Goal: Task Accomplishment & Management: Manage account settings

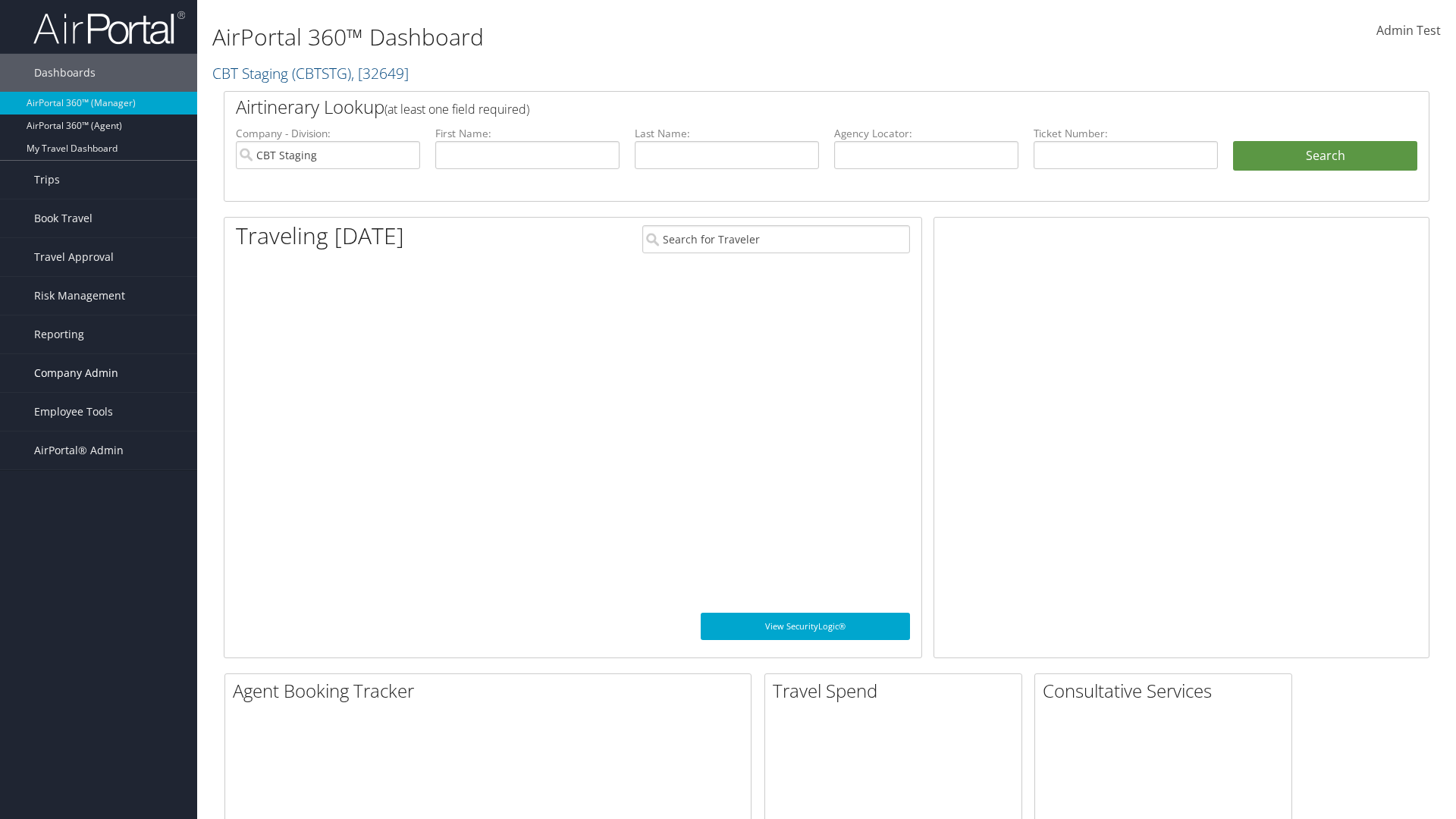
click at [98, 373] on span "Company Admin" at bounding box center [76, 373] width 84 height 38
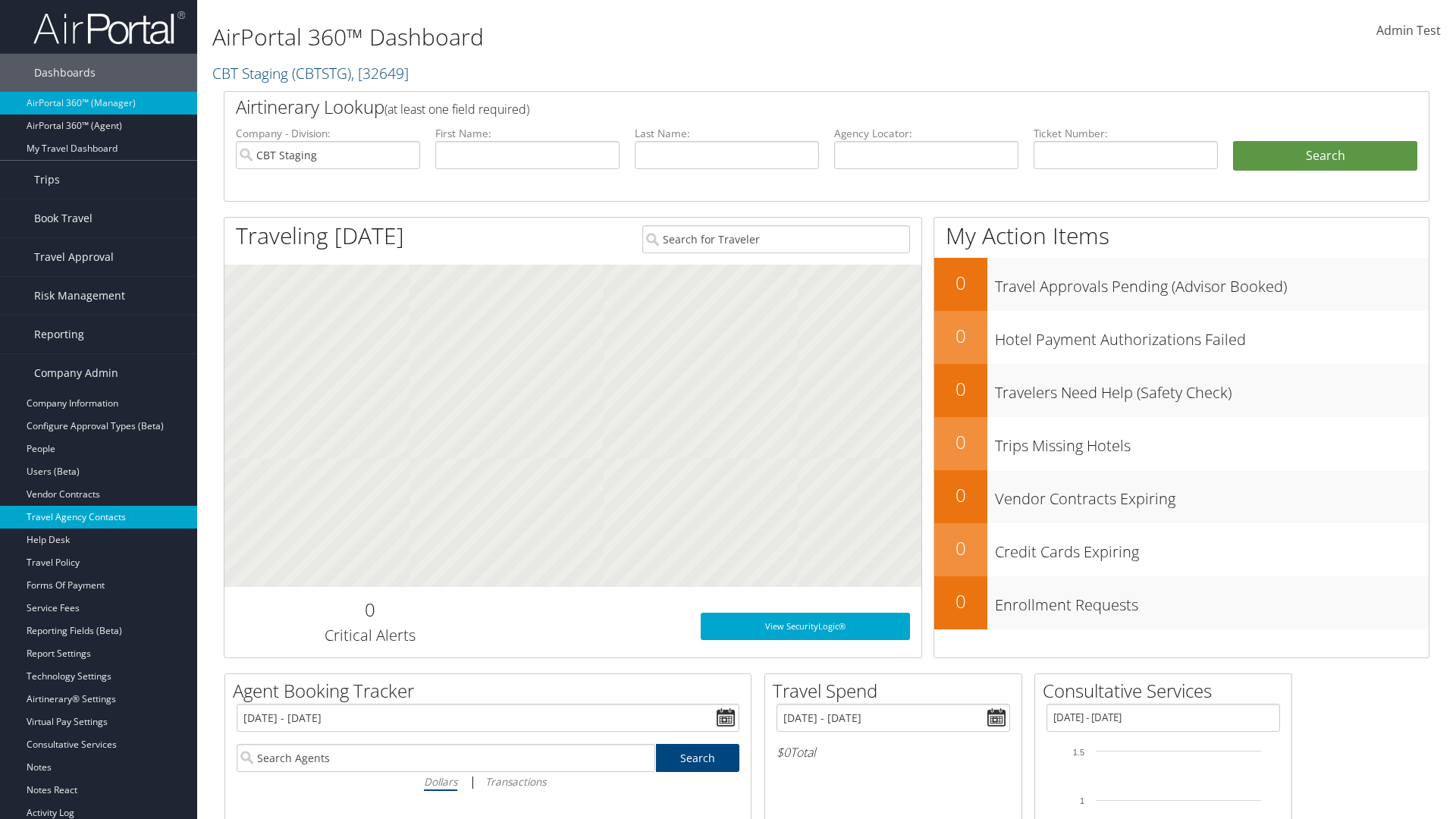
click at [98, 518] on link "Travel Agency Contacts" at bounding box center [98, 517] width 197 height 23
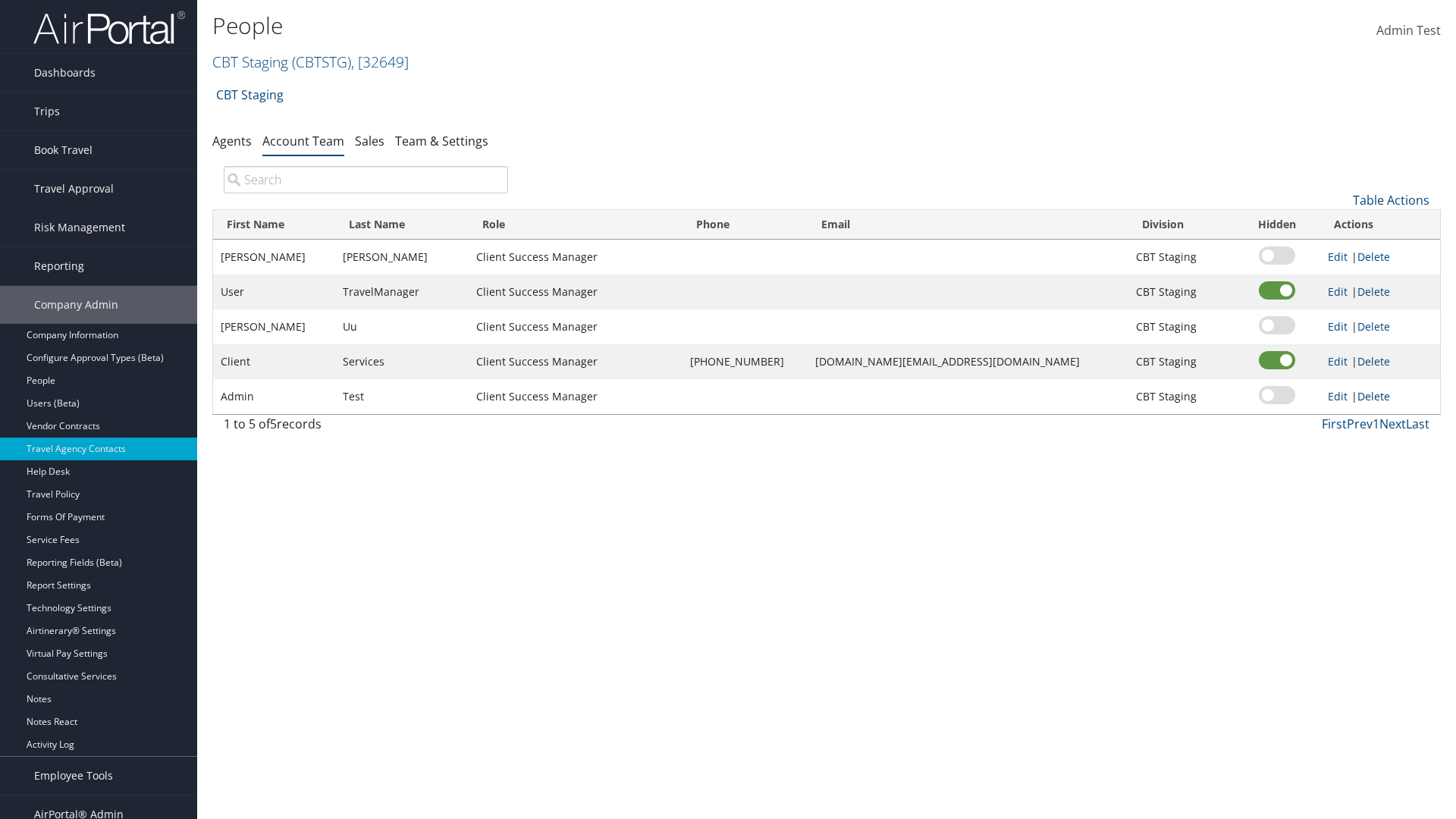
click at [1369, 396] on link "Delete" at bounding box center [1373, 396] width 32 height 14
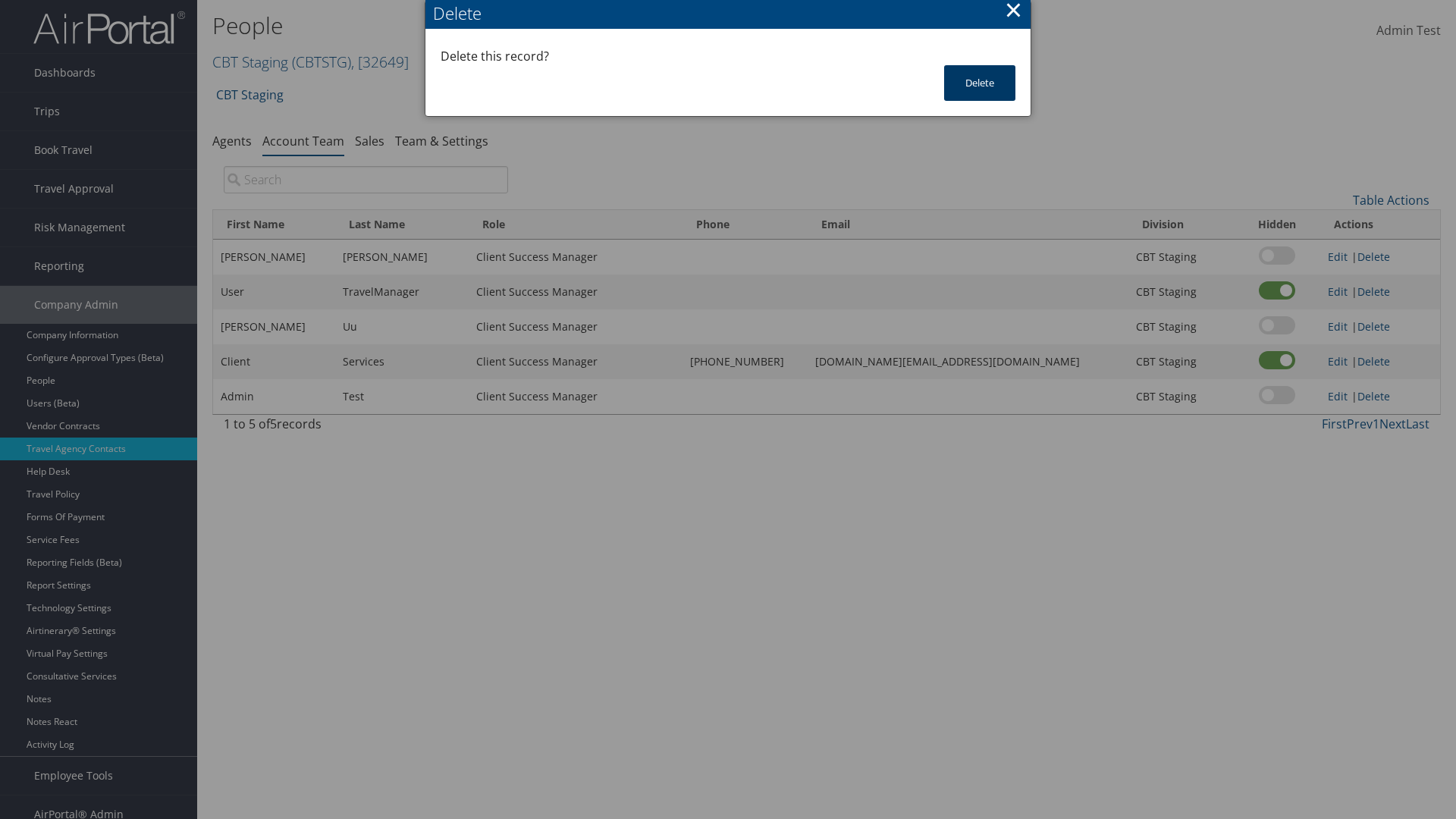
click at [980, 83] on button "Delete" at bounding box center [979, 83] width 71 height 36
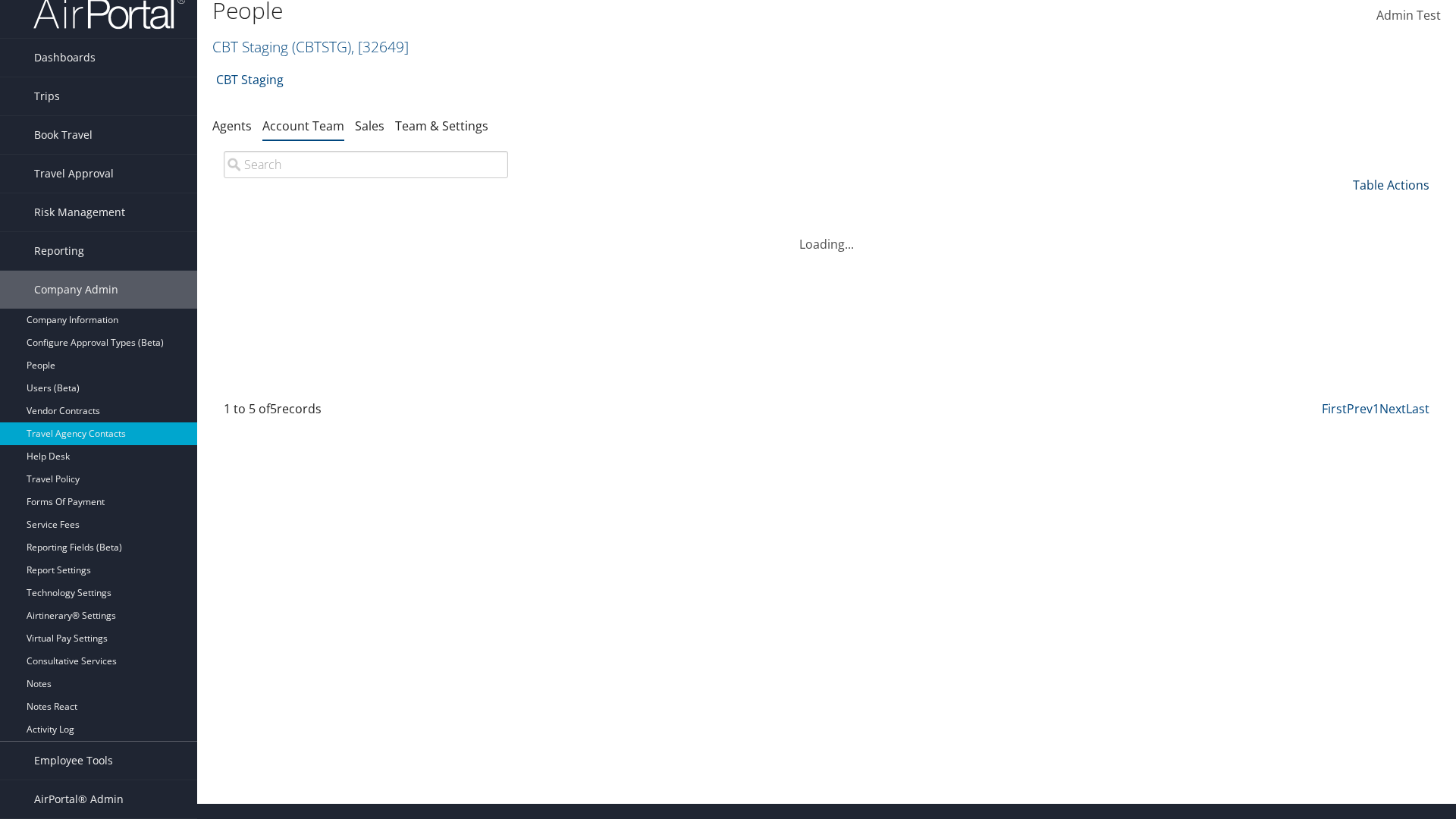
click at [1390, 185] on link "Table Actions" at bounding box center [1390, 185] width 77 height 17
click at [1340, 208] on link "Add Team Member" at bounding box center [1340, 208] width 199 height 26
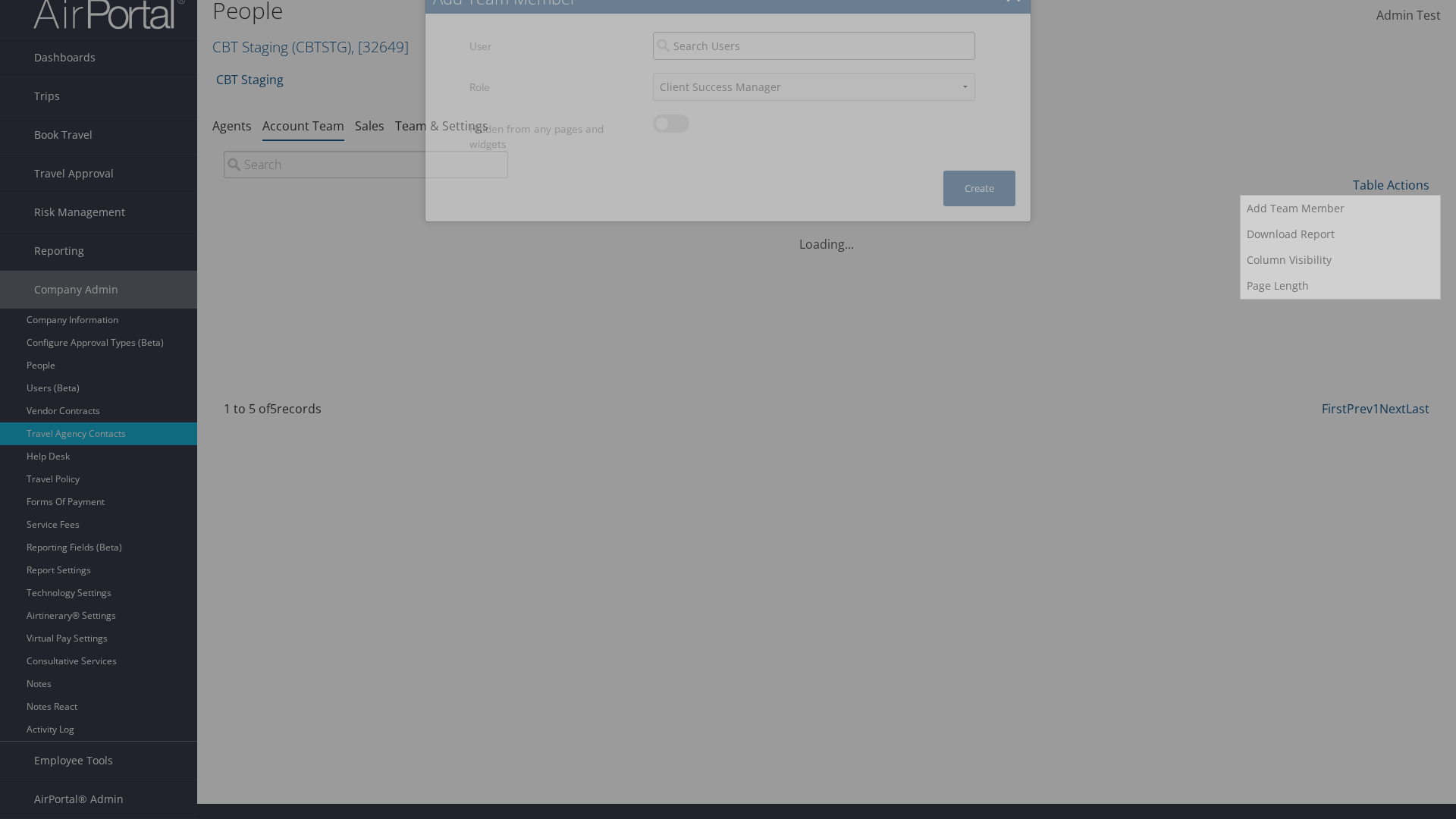
click at [813, 60] on input "search" at bounding box center [813, 45] width 322 height 28
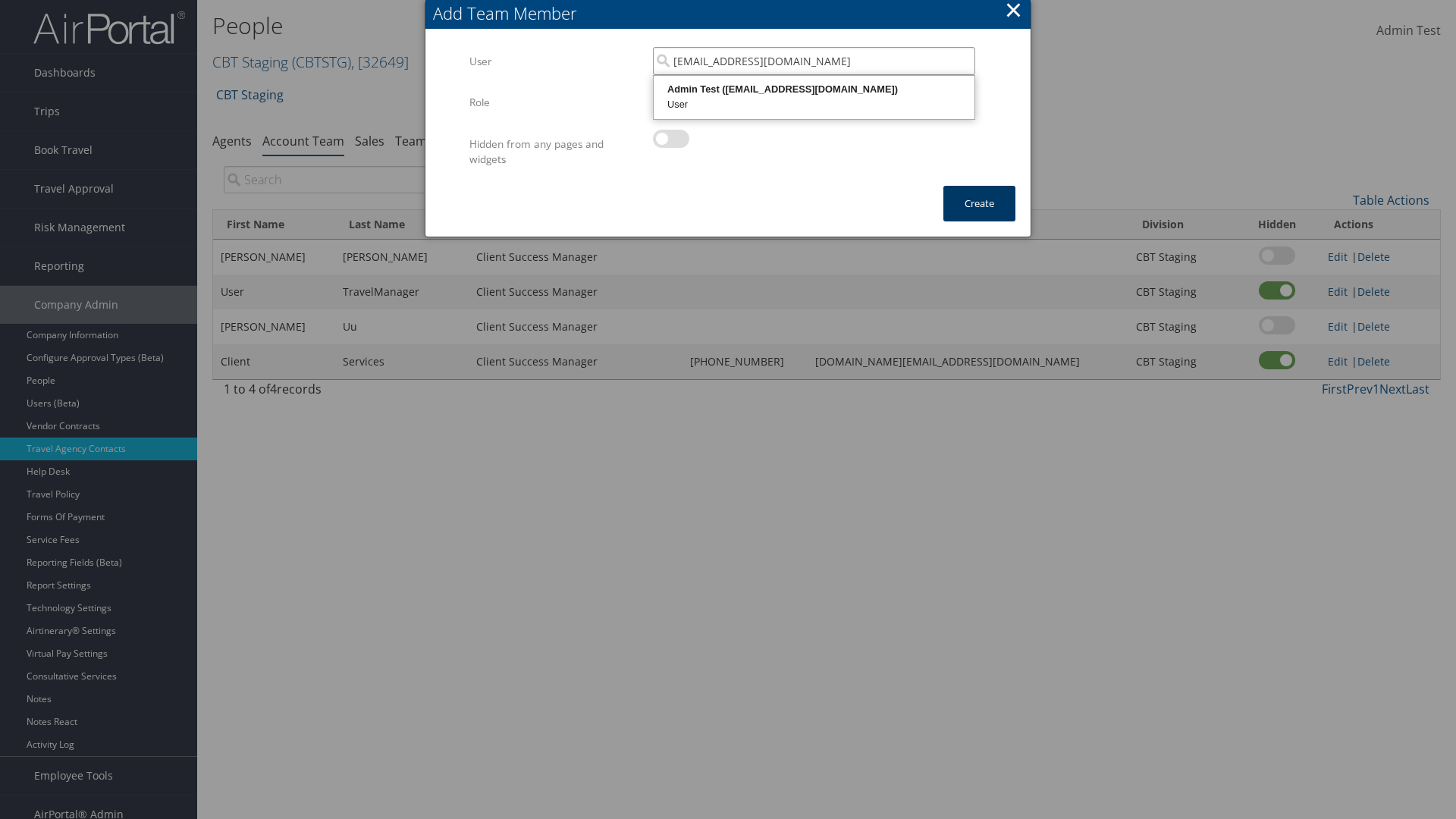
click at [813, 97] on div "User" at bounding box center [814, 105] width 316 height 15
type input "Admin Test"
click at [979, 203] on button "Create" at bounding box center [979, 204] width 72 height 36
